Goal: Download file/media

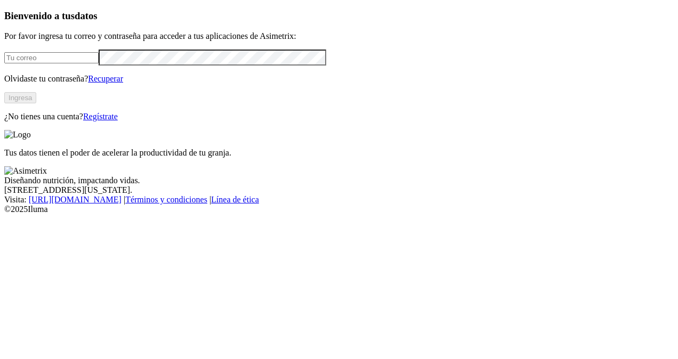
type input "[PERSON_NAME][EMAIL_ADDRESS][PERSON_NAME][DOMAIN_NAME]"
click at [36, 103] on button "Ingresa" at bounding box center [20, 97] width 32 height 11
